Goal: Task Accomplishment & Management: Manage account settings

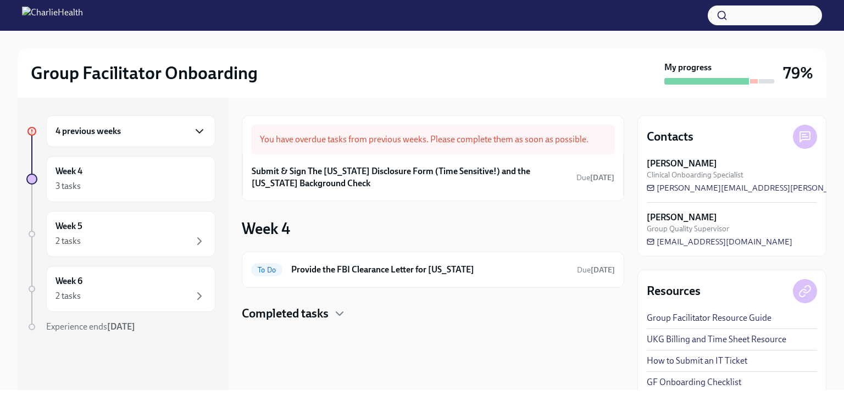
click at [194, 132] on icon "button" at bounding box center [199, 131] width 13 height 13
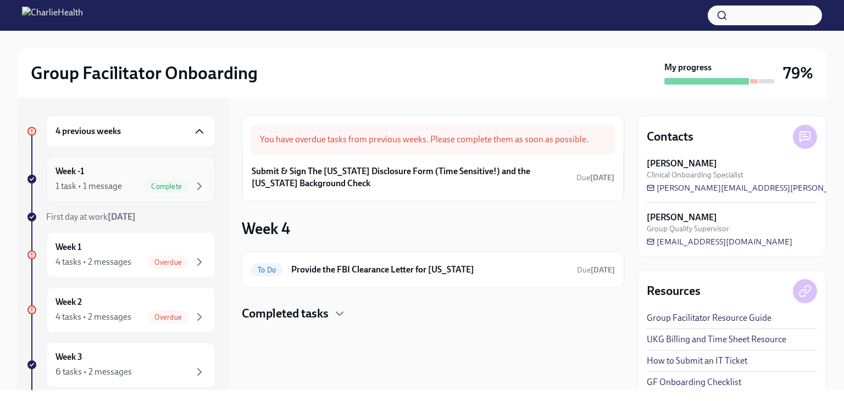
click at [174, 175] on div "Week -1 1 task • 1 message Complete" at bounding box center [130, 178] width 150 height 27
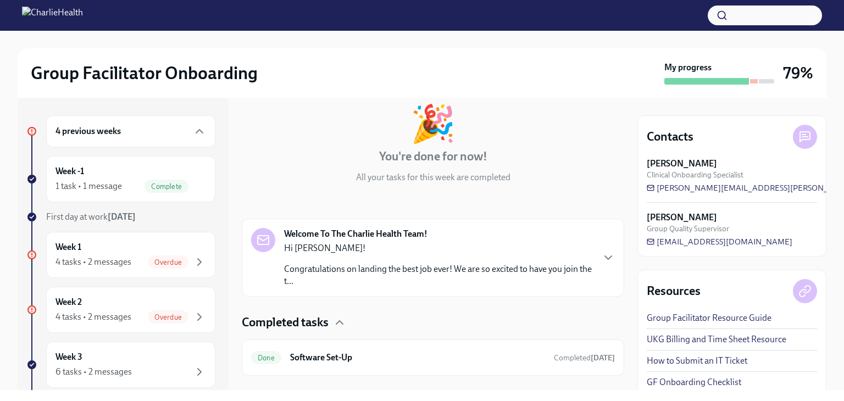
scroll to position [81, 0]
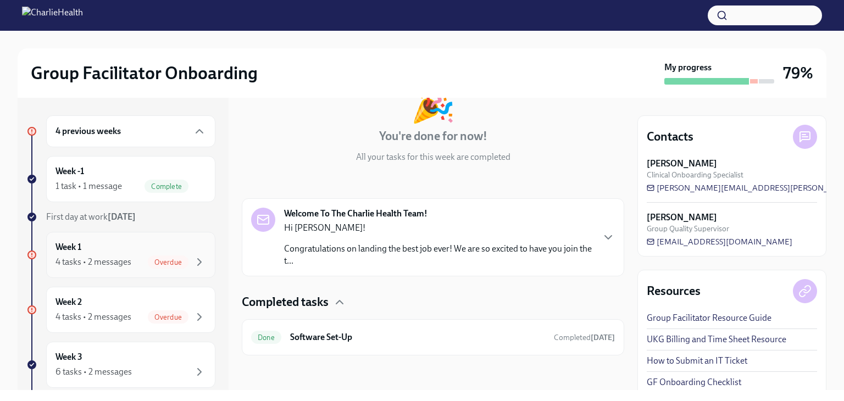
click at [118, 262] on div "4 tasks • 2 messages" at bounding box center [93, 262] width 76 height 12
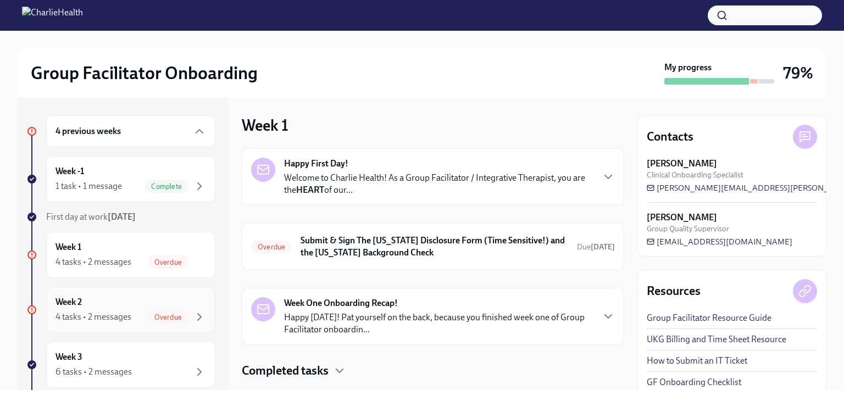
click at [119, 289] on div "Week 2 4 tasks • 2 messages Overdue" at bounding box center [130, 310] width 169 height 46
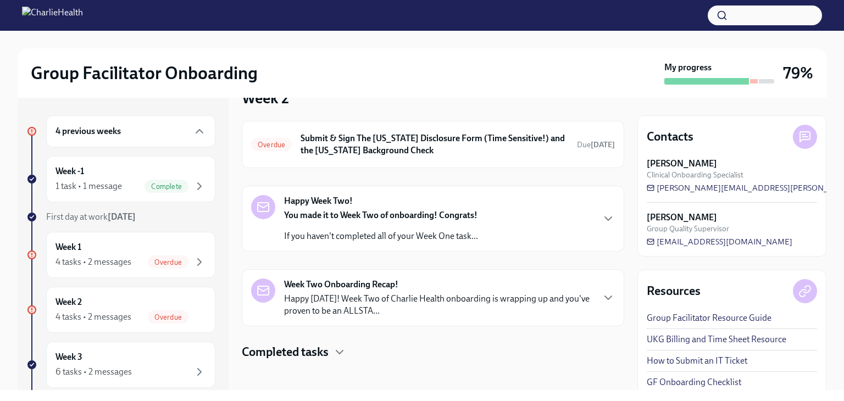
scroll to position [32, 0]
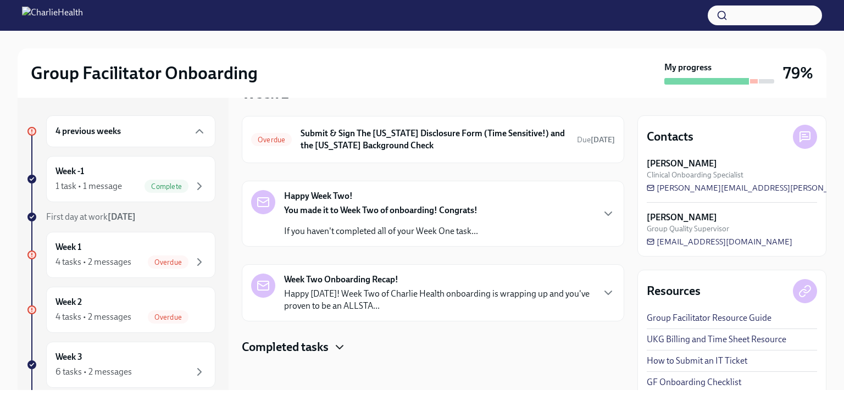
click at [337, 348] on icon "button" at bounding box center [339, 347] width 13 height 13
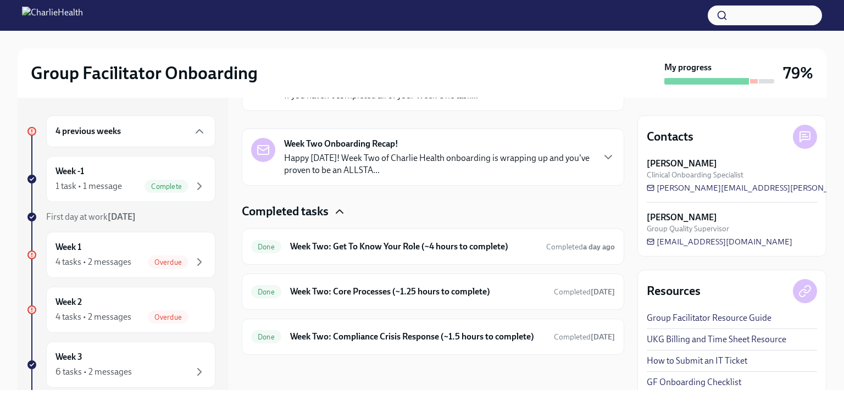
scroll to position [130, 0]
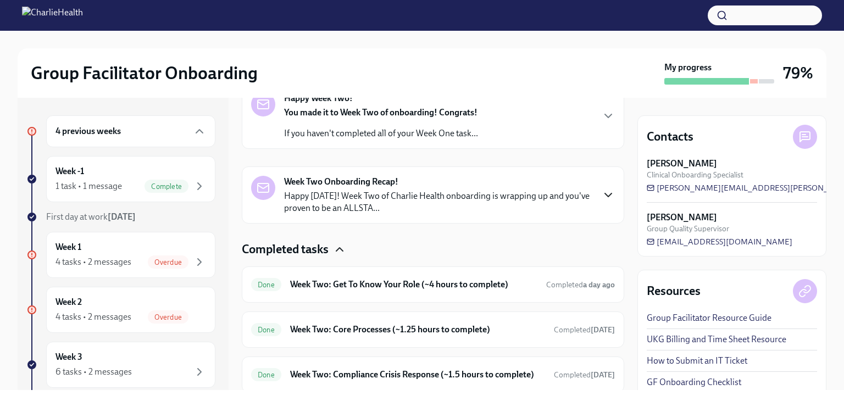
click at [601, 196] on icon "button" at bounding box center [607, 194] width 13 height 13
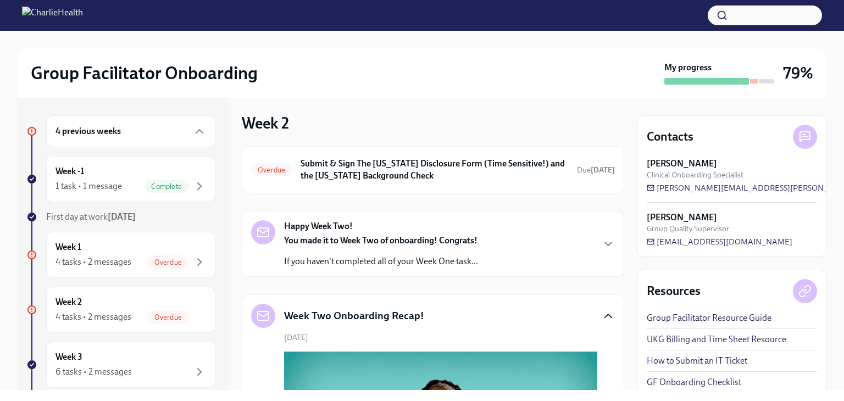
scroll to position [0, 0]
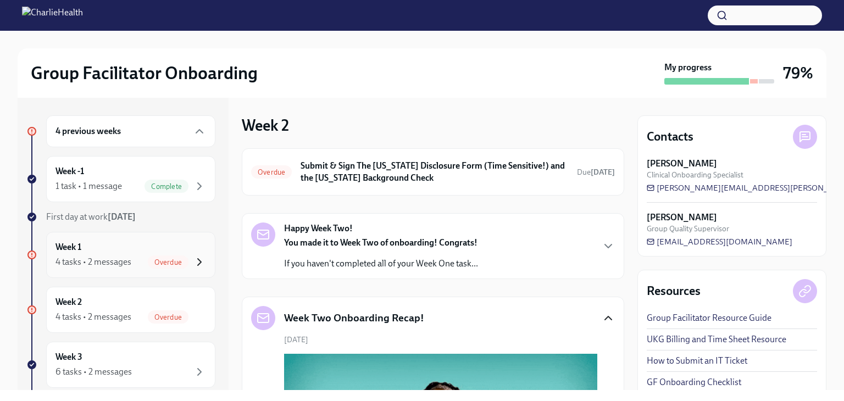
click at [194, 260] on icon "button" at bounding box center [199, 261] width 13 height 13
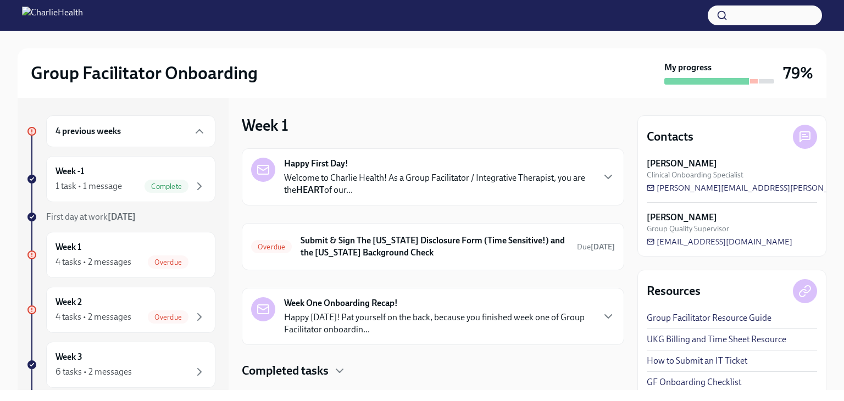
click at [34, 253] on icon at bounding box center [31, 254] width 5 height 5
click at [196, 131] on icon "button" at bounding box center [199, 131] width 7 height 3
